Goal: Task Accomplishment & Management: Complete application form

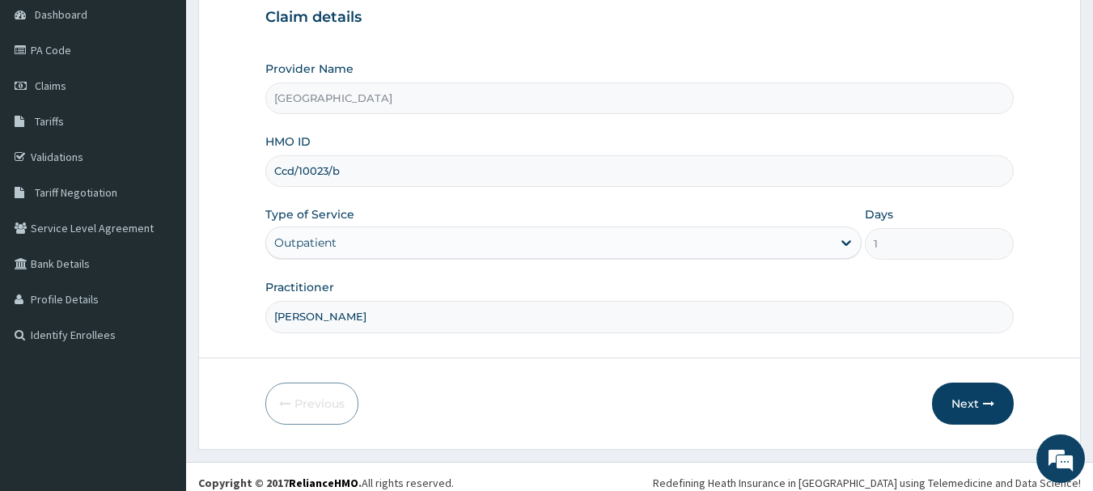
scroll to position [162, 0]
click at [361, 169] on input "Ccd/10023/b" at bounding box center [639, 171] width 749 height 32
type input "C"
paste input "Prn/10245/a"
type input "Prn/10245/a"
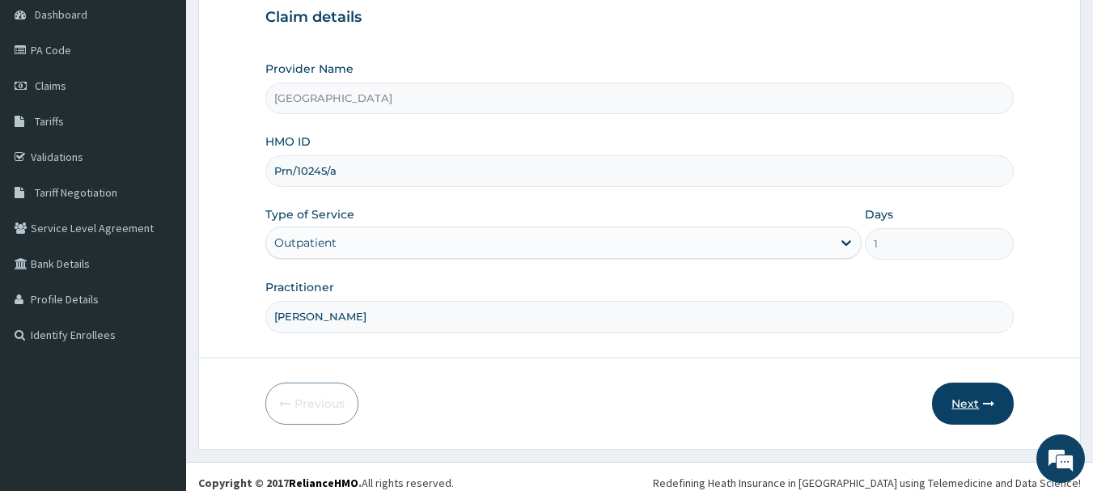
click at [959, 404] on button "Next" at bounding box center [973, 404] width 82 height 42
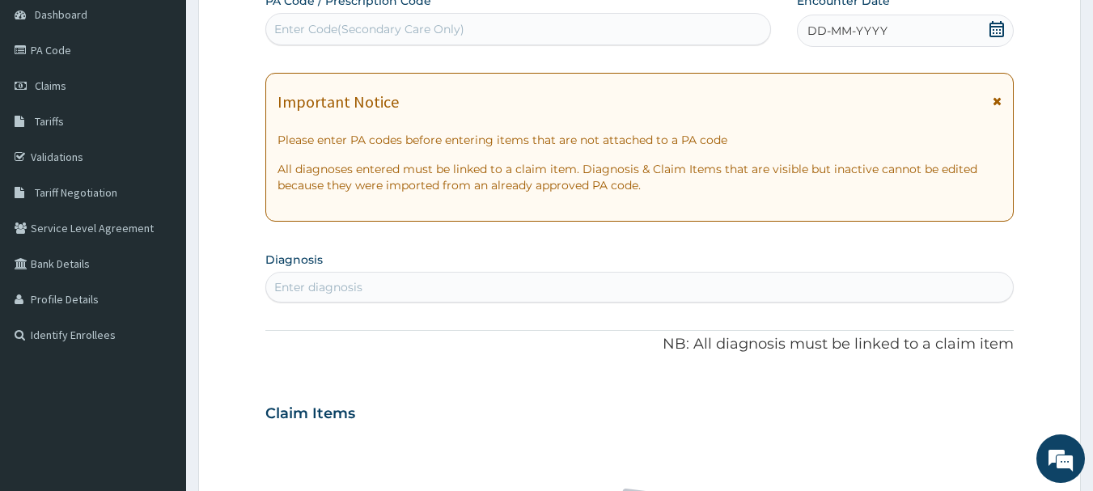
click at [419, 23] on div "Enter Code(Secondary Care Only)" at bounding box center [369, 29] width 190 height 16
paste input "PA/5CF409"
type input "PA/5CF409"
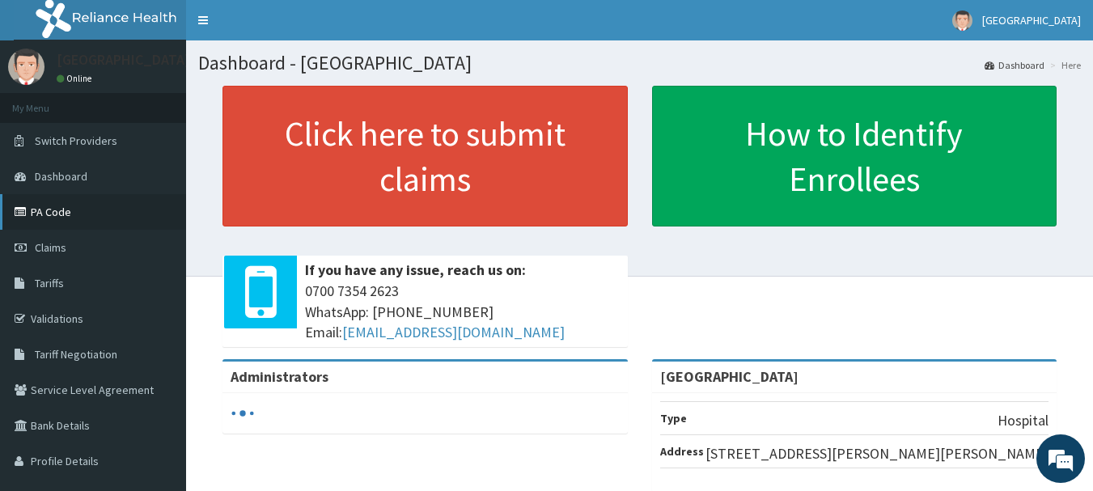
click at [108, 216] on link "PA Code" at bounding box center [93, 212] width 186 height 36
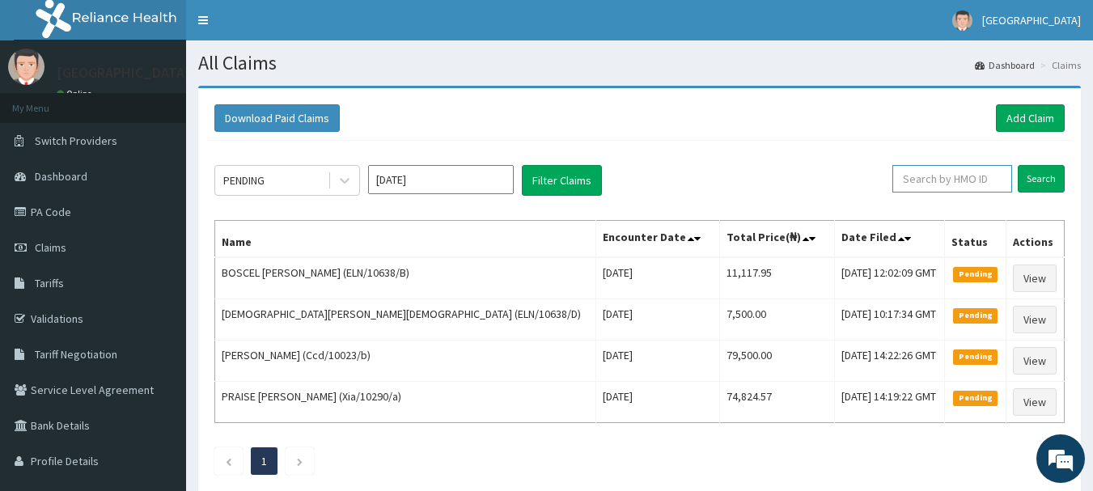
click at [938, 179] on input "text" at bounding box center [952, 178] width 120 height 27
paste input "PA/5CF409"
click at [1053, 183] on input "Search" at bounding box center [1040, 178] width 47 height 27
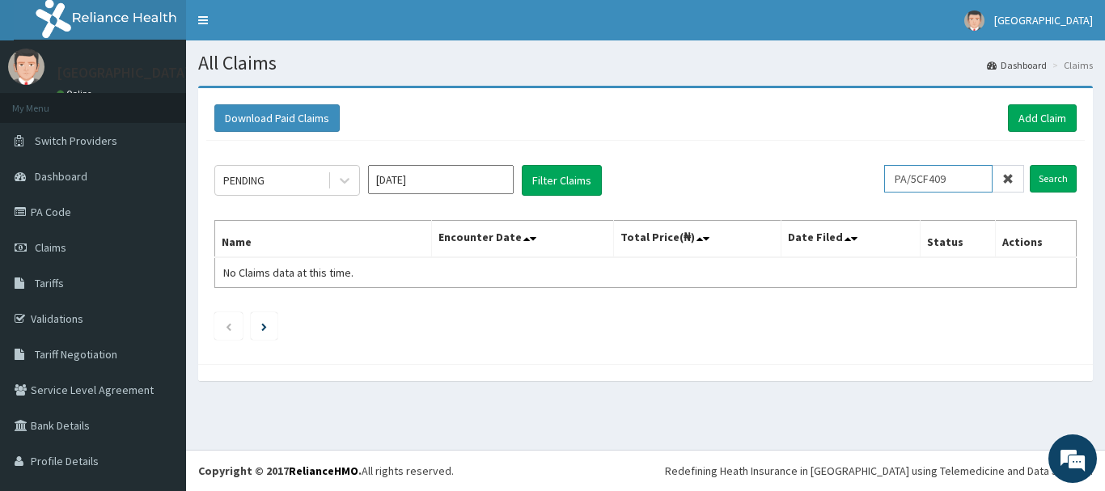
click at [954, 186] on input "PA/5CF409" at bounding box center [938, 178] width 108 height 27
type input "P"
click at [1024, 114] on link "Add Claim" at bounding box center [1042, 117] width 69 height 27
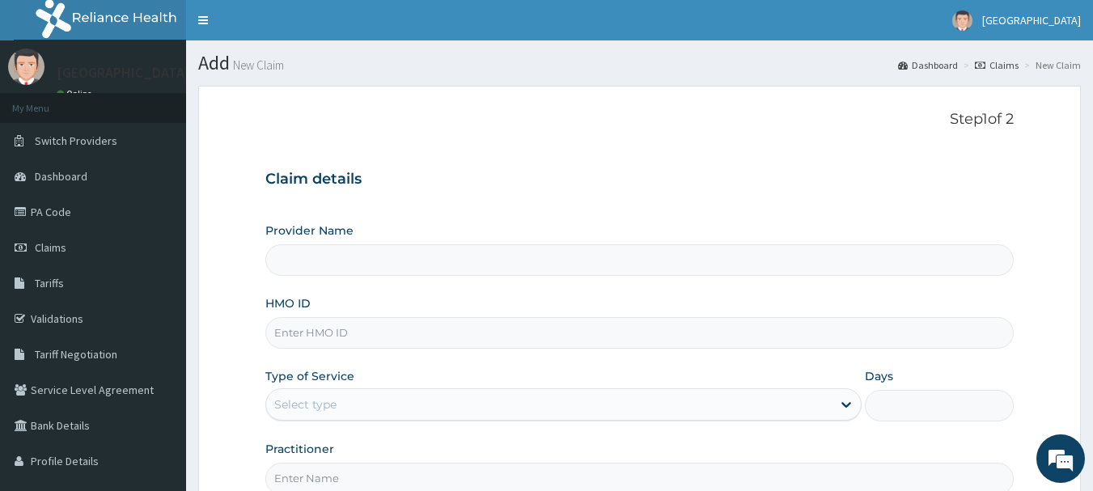
type input "[GEOGRAPHIC_DATA]"
click at [361, 335] on input "HMO ID" at bounding box center [639, 333] width 749 height 32
paste input "GSV/12692/A"
type input "GSV/12692/A"
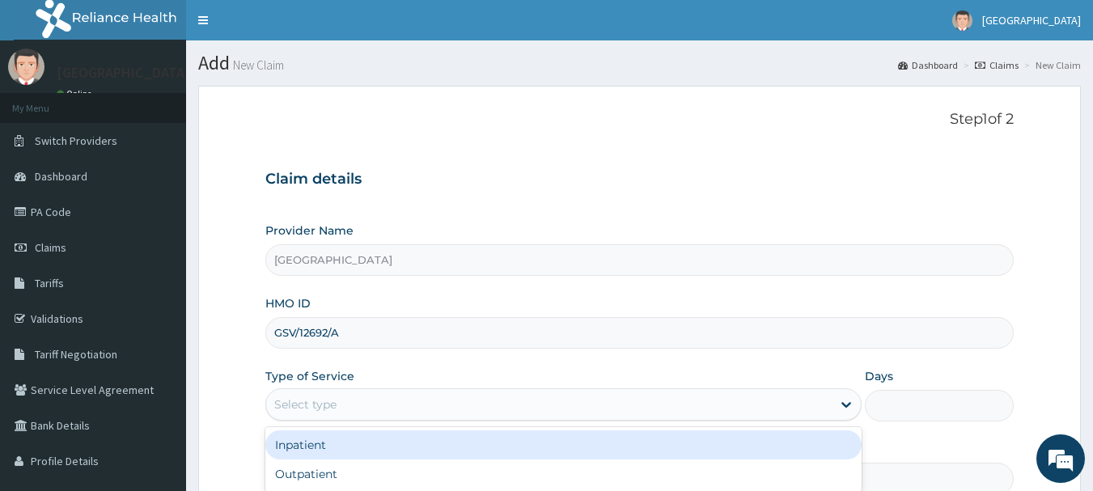
click at [442, 400] on div "Select type" at bounding box center [548, 404] width 565 height 26
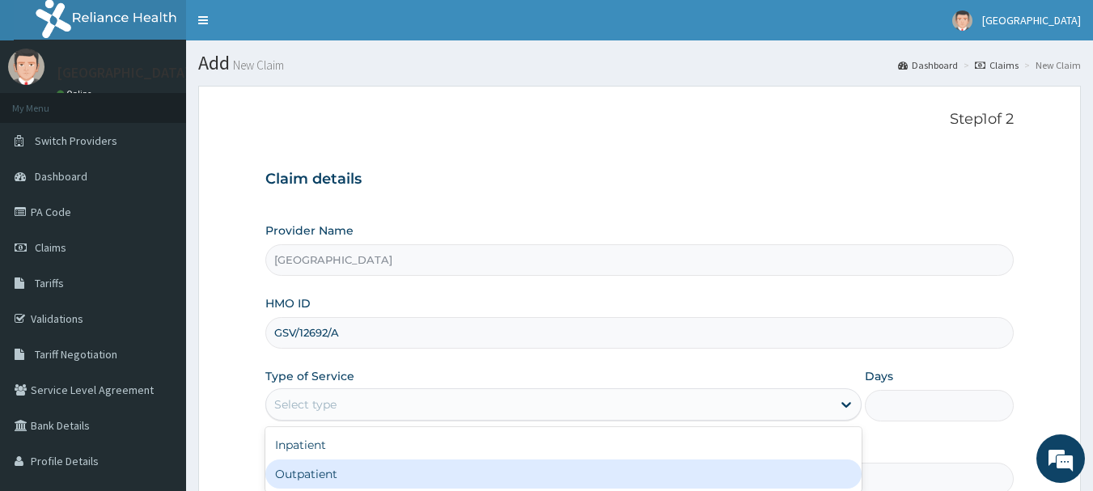
click at [391, 471] on div "Outpatient" at bounding box center [563, 473] width 596 height 29
type input "1"
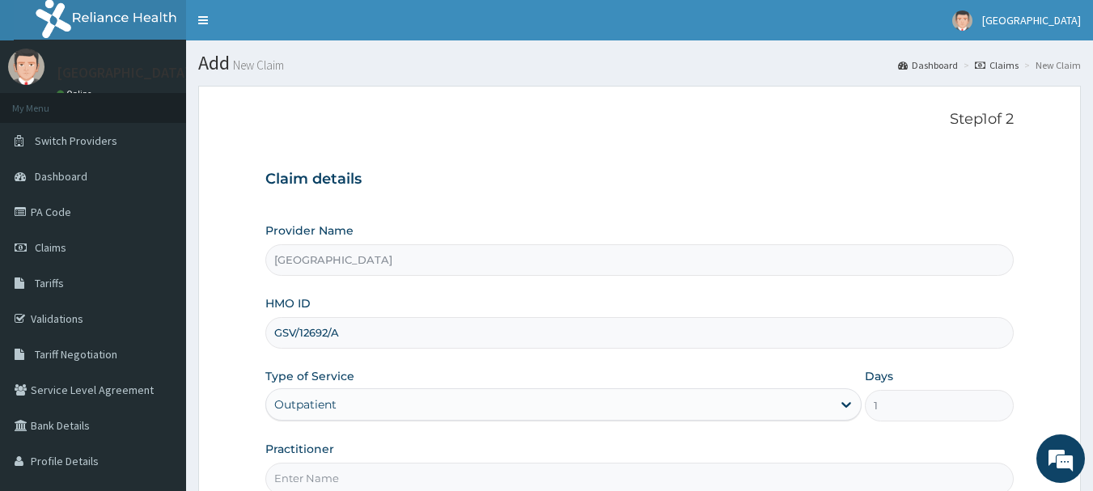
scroll to position [174, 0]
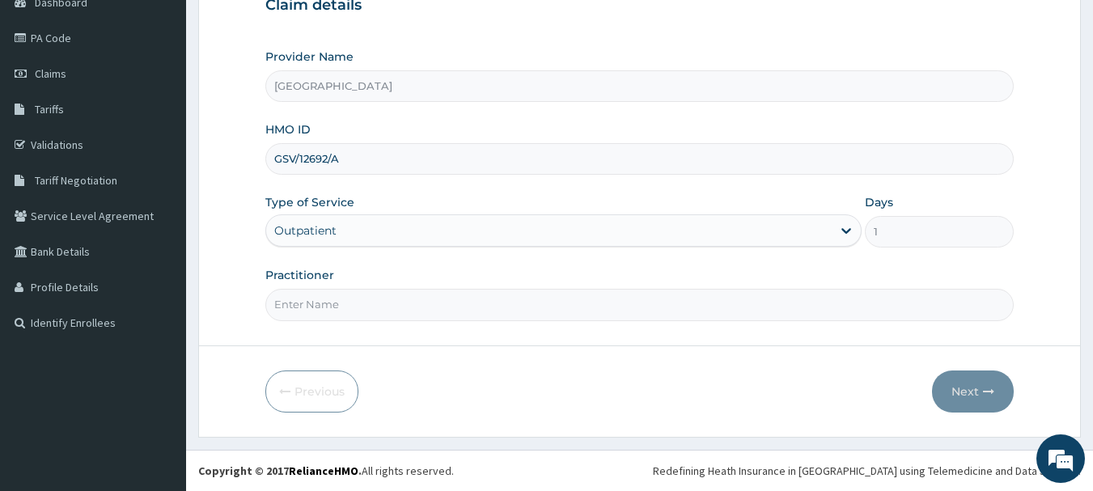
click at [601, 310] on input "Practitioner" at bounding box center [639, 305] width 749 height 32
type input "DR YUSUF"
click at [972, 389] on button "Next" at bounding box center [973, 391] width 82 height 42
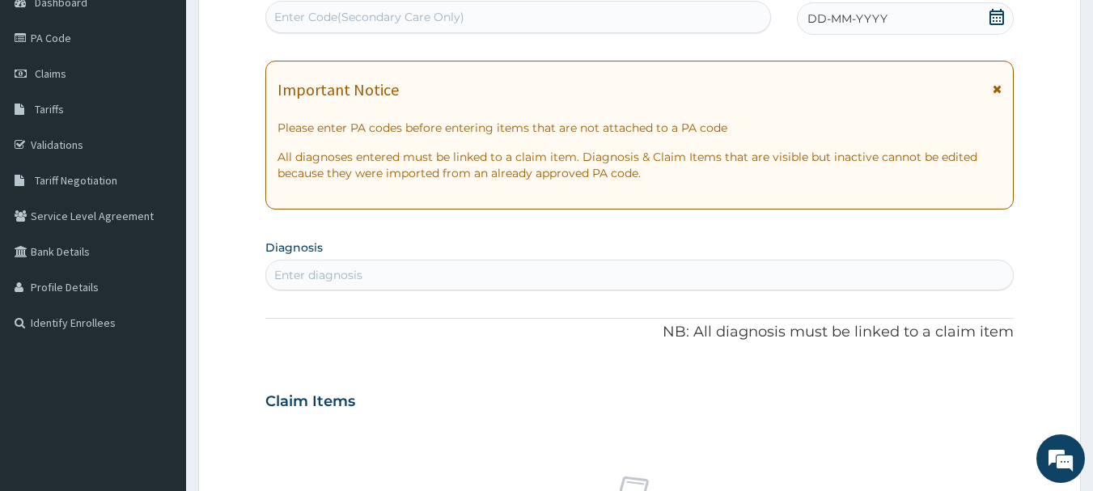
click at [447, 8] on div "Enter Code(Secondary Care Only)" at bounding box center [518, 17] width 505 height 26
paste input "PA/EC28F1"
type input "PA/EC28F1"
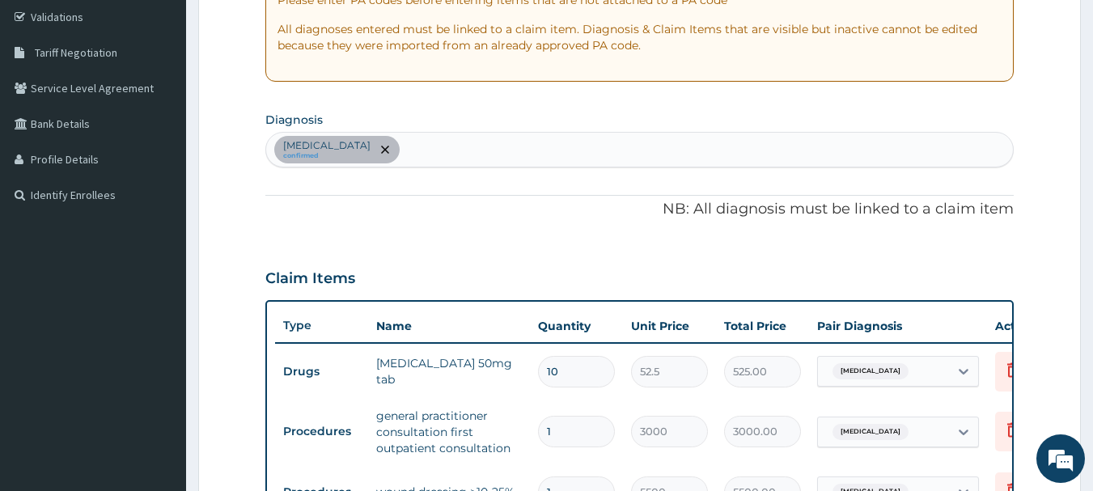
scroll to position [731, 0]
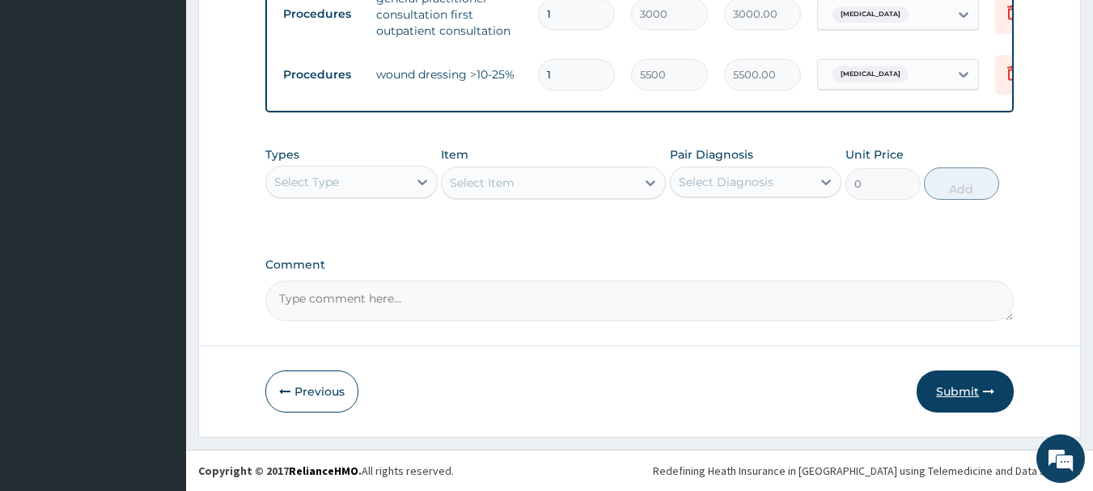
click at [962, 387] on button "Submit" at bounding box center [964, 391] width 97 height 42
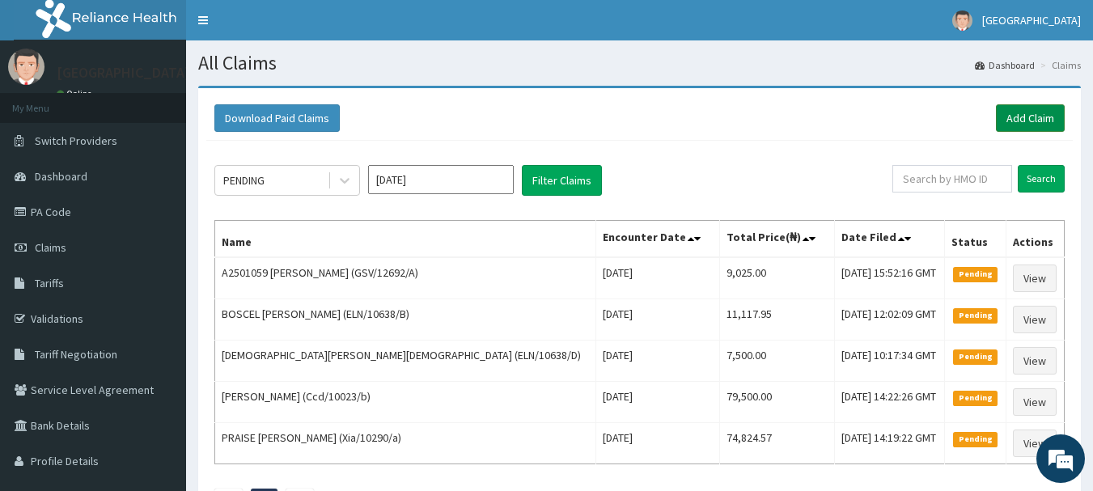
click at [1016, 116] on link "Add Claim" at bounding box center [1030, 117] width 69 height 27
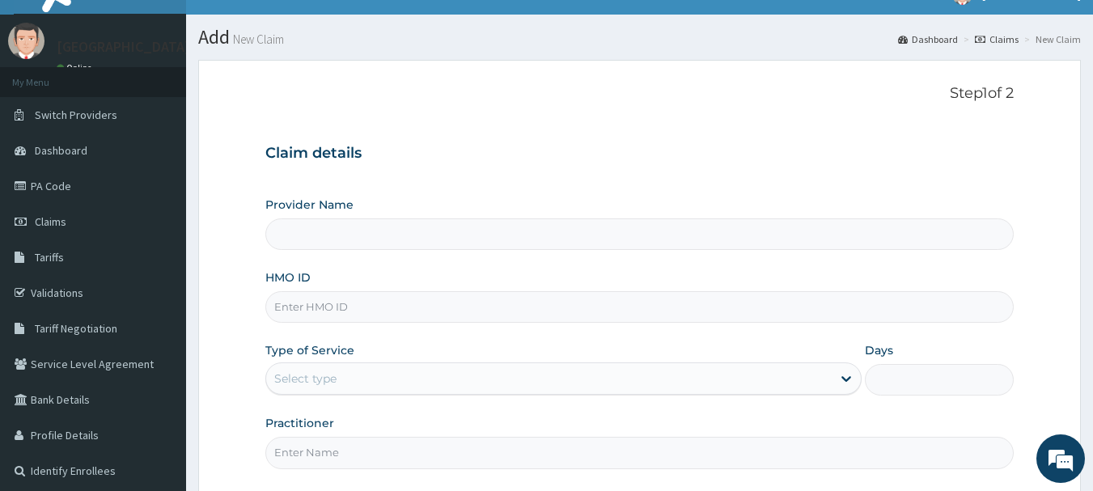
type input "[GEOGRAPHIC_DATA]"
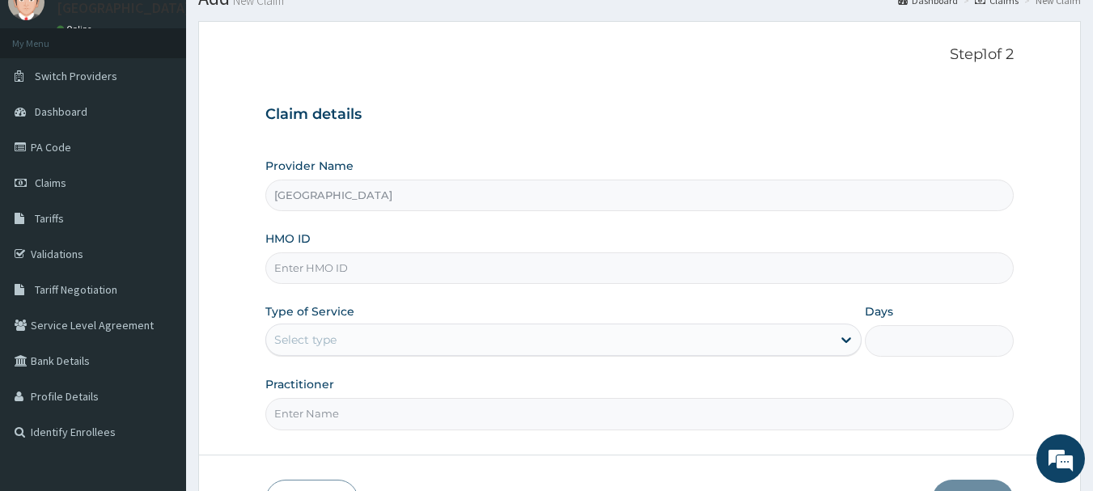
scroll to position [129, 0]
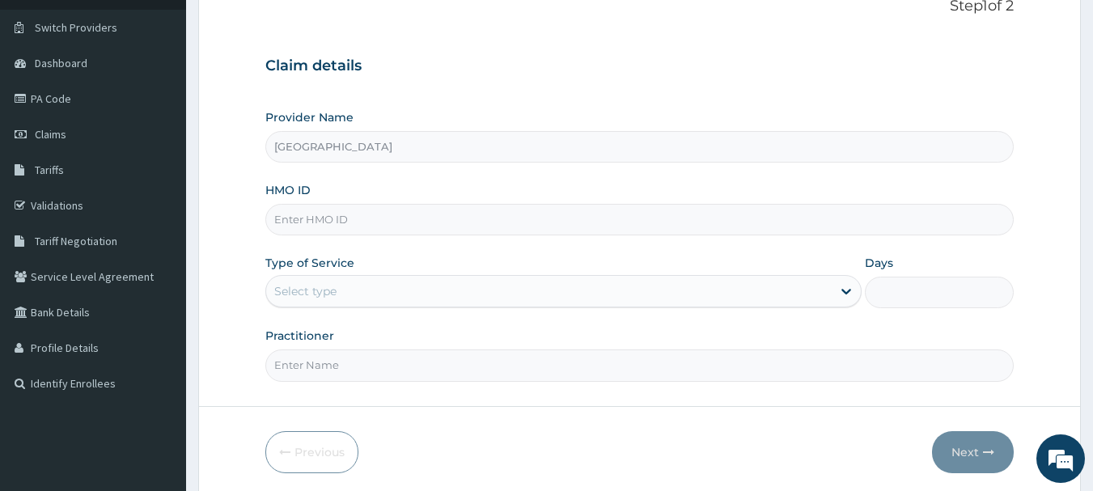
click at [1092, 479] on html "R EL Toggle navigation [GEOGRAPHIC_DATA] - [EMAIL_ADDRESS][DOMAIN_NAME] Member …" at bounding box center [546, 219] width 1093 height 665
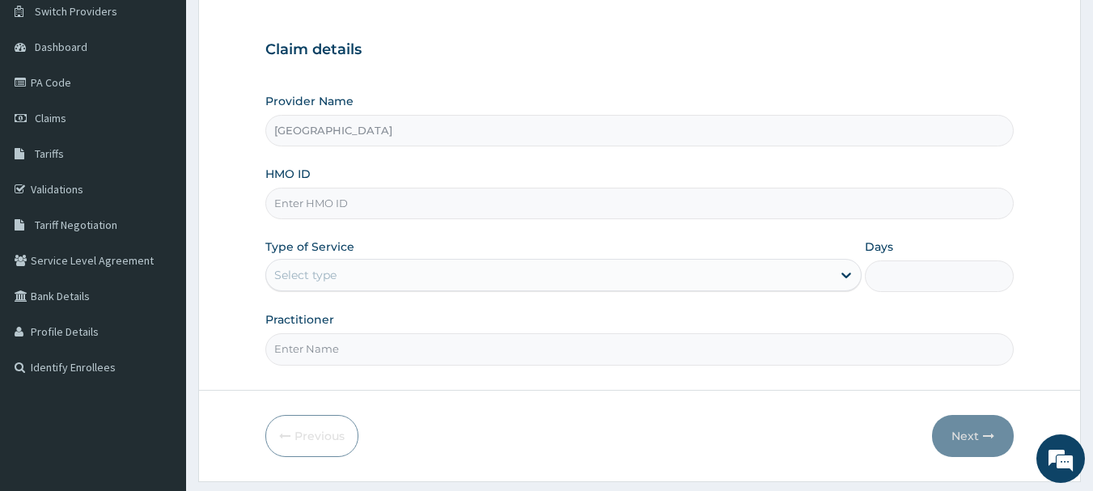
click at [516, 200] on input "HMO ID" at bounding box center [639, 204] width 749 height 32
paste input "Xia/10290/a"
type input "Xia/10290/a"
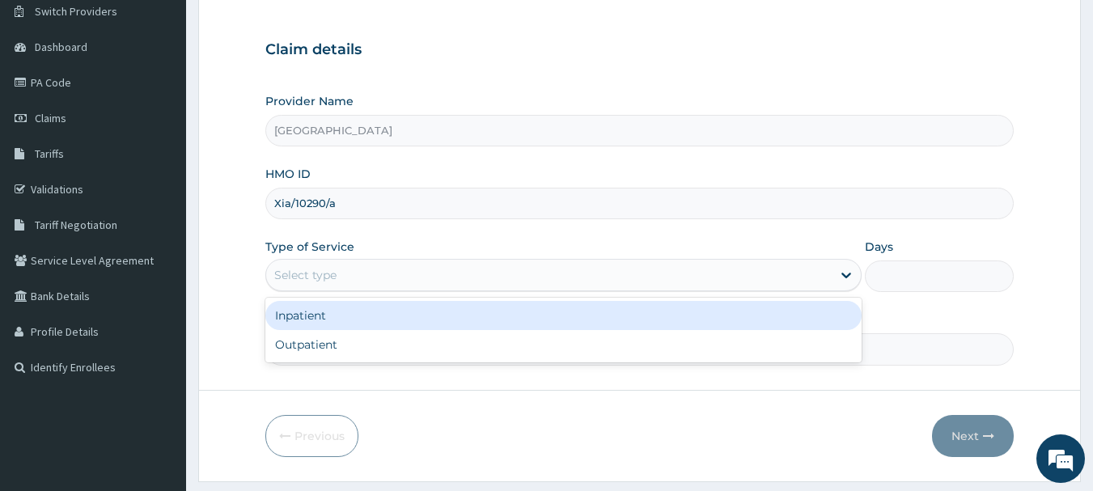
click at [495, 283] on div "Select type" at bounding box center [548, 275] width 565 height 26
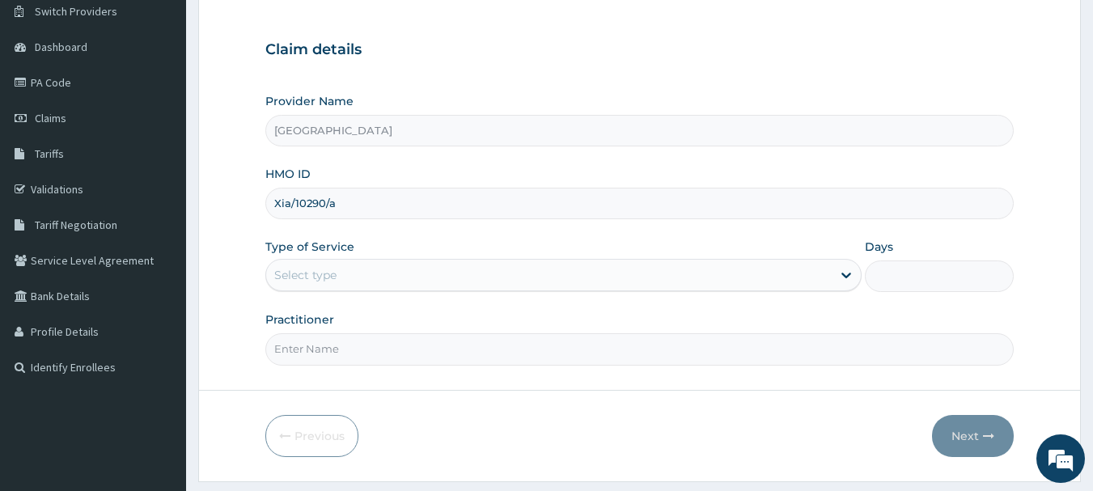
click at [473, 426] on div "Previous Next" at bounding box center [639, 436] width 749 height 42
click at [73, 84] on link "PA Code" at bounding box center [93, 83] width 186 height 36
